Goal: Task Accomplishment & Management: Complete application form

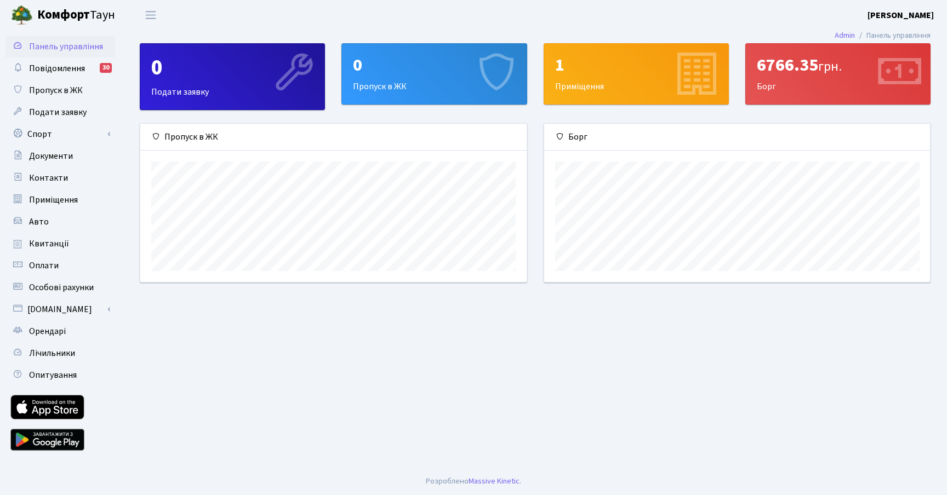
scroll to position [158, 386]
click at [466, 88] on div "0 Пропуск в ЖК" at bounding box center [434, 74] width 184 height 60
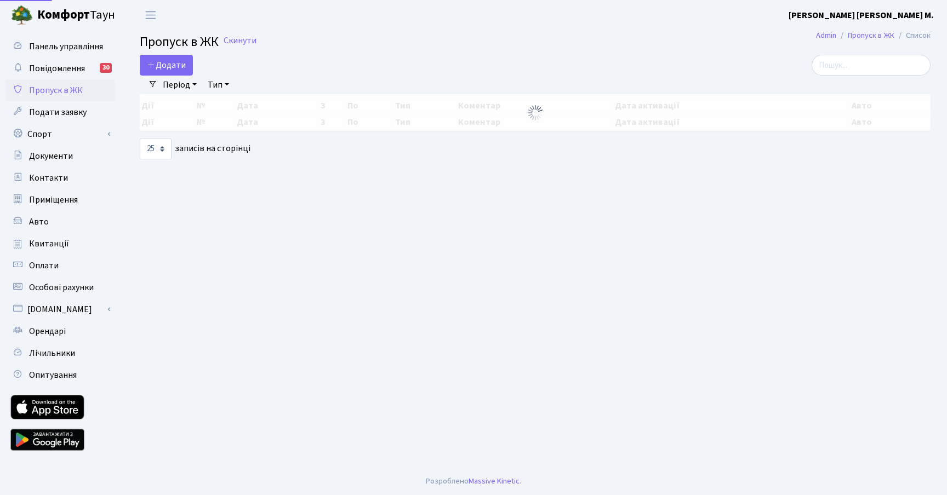
select select "25"
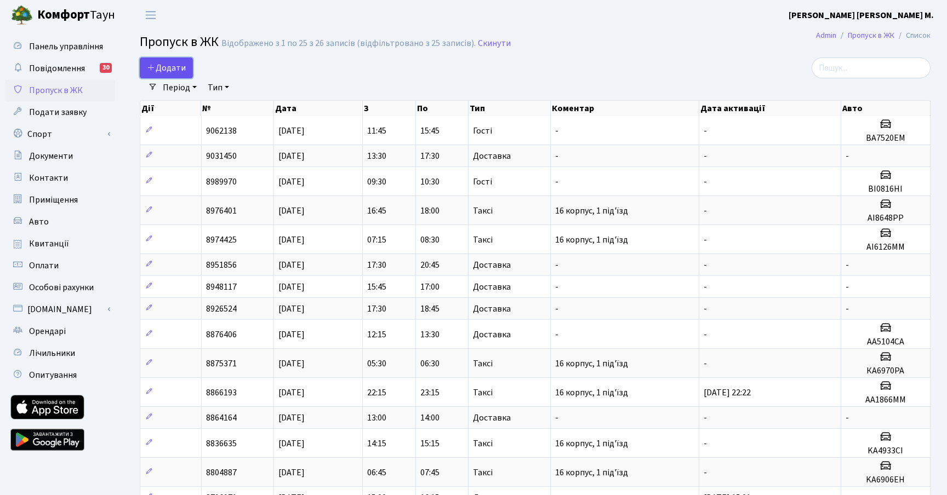
click at [187, 73] on link "Додати" at bounding box center [166, 68] width 53 height 21
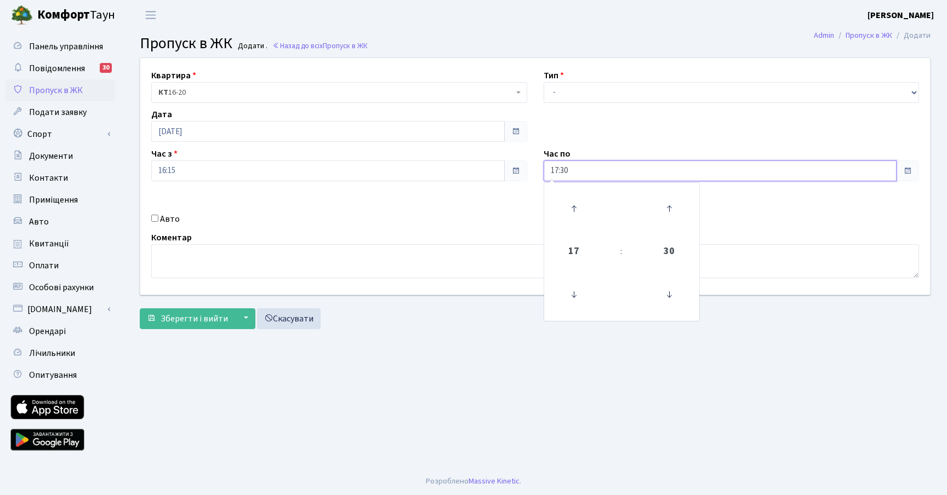
click at [618, 165] on input "17:30" at bounding box center [721, 171] width 354 height 21
click at [579, 207] on icon at bounding box center [574, 209] width 30 height 30
type input "18:30"
click at [466, 321] on div "Зберегти і вийти ▼ Зберегти та продовжити редагування Зберегти та створити Скас…" at bounding box center [535, 319] width 791 height 21
click at [600, 89] on select "- Доставка Таксі Гості Сервіс" at bounding box center [732, 92] width 376 height 21
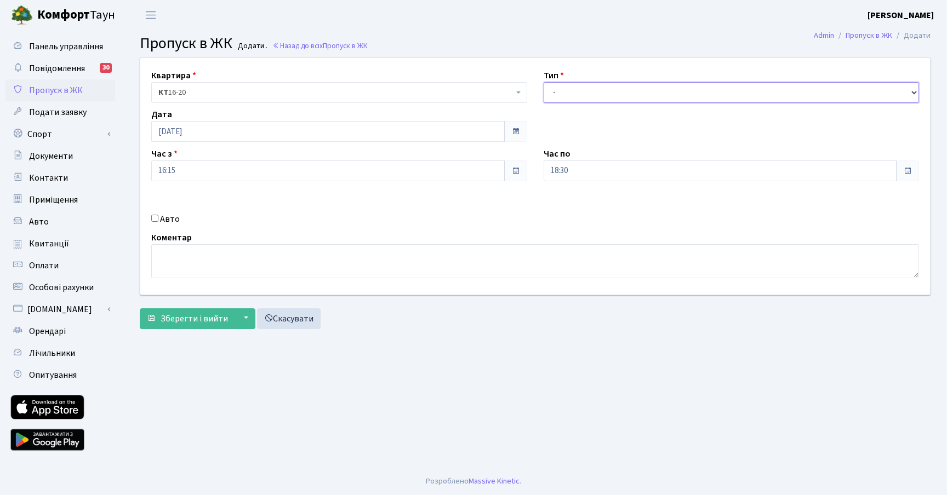
select select "1"
click at [544, 82] on select "- Доставка Таксі Гості Сервіс" at bounding box center [732, 92] width 376 height 21
click at [190, 321] on span "Зберегти і вийти" at bounding box center [194, 319] width 67 height 12
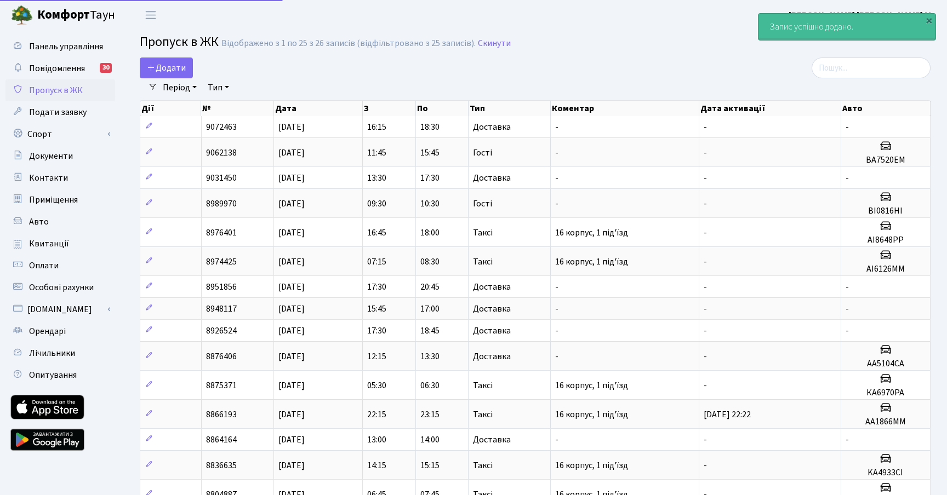
select select "25"
